Goal: Use online tool/utility: Utilize a website feature to perform a specific function

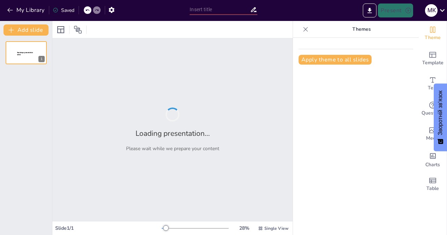
type input "Imported vid_natxnenya_vyznannya.pptx"
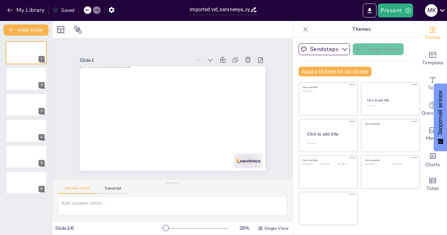
click at [169, 34] on div at bounding box center [172, 29] width 240 height 17
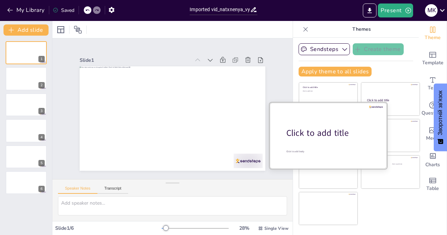
click at [329, 128] on div "Click to add title" at bounding box center [330, 133] width 89 height 12
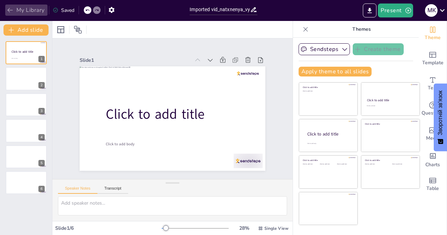
click at [8, 9] on icon "button" at bounding box center [10, 10] width 7 height 7
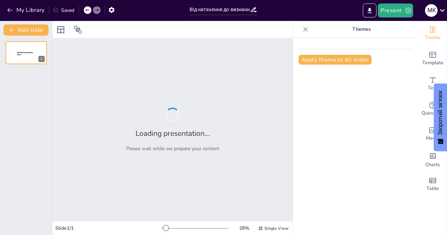
type input "Від натхнення до визнання: Шлях професійного зростання педагогів Покотилівськог…"
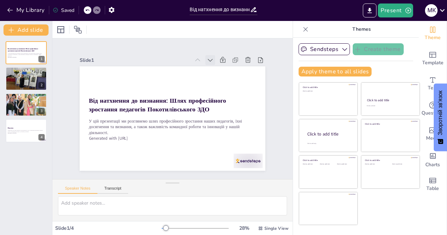
click at [198, 55] on icon at bounding box center [193, 50] width 9 height 9
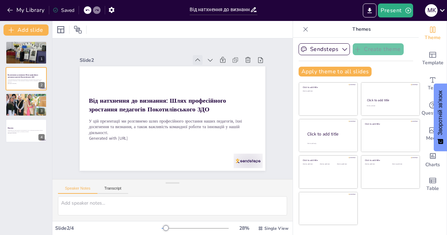
click at [126, 131] on icon at bounding box center [124, 133] width 6 height 5
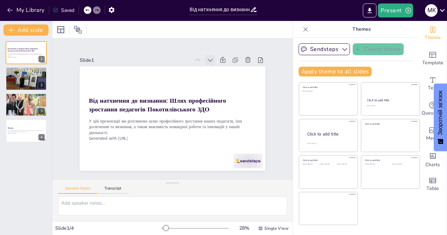
click at [205, 155] on icon at bounding box center [207, 159] width 9 height 9
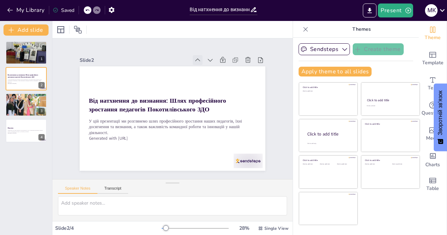
click at [221, 90] on icon at bounding box center [226, 95] width 10 height 10
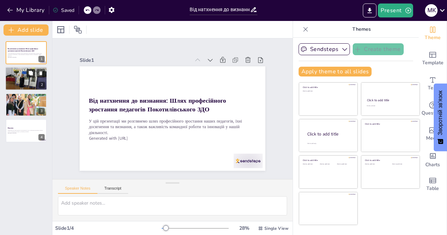
click at [28, 74] on button at bounding box center [31, 73] width 8 height 8
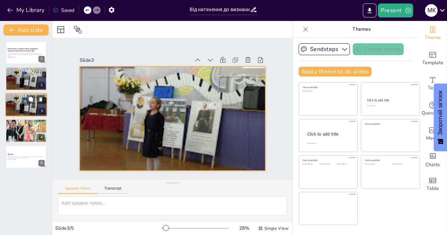
click at [22, 106] on div at bounding box center [26, 104] width 42 height 31
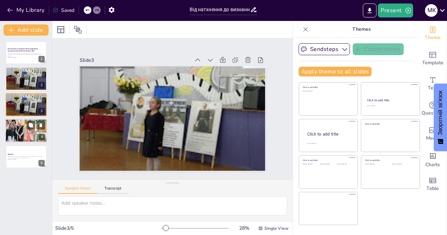
click at [19, 128] on div at bounding box center [26, 130] width 42 height 31
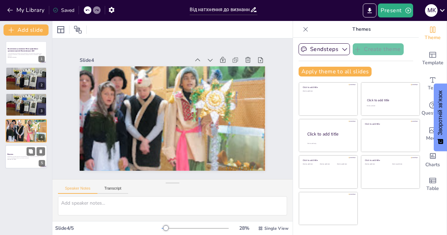
click at [19, 157] on p "Професійне зростання педагогів Покотилівського ЗДО є прикладом натхнення, спіль…" at bounding box center [26, 157] width 38 height 2
